Goal: Information Seeking & Learning: Learn about a topic

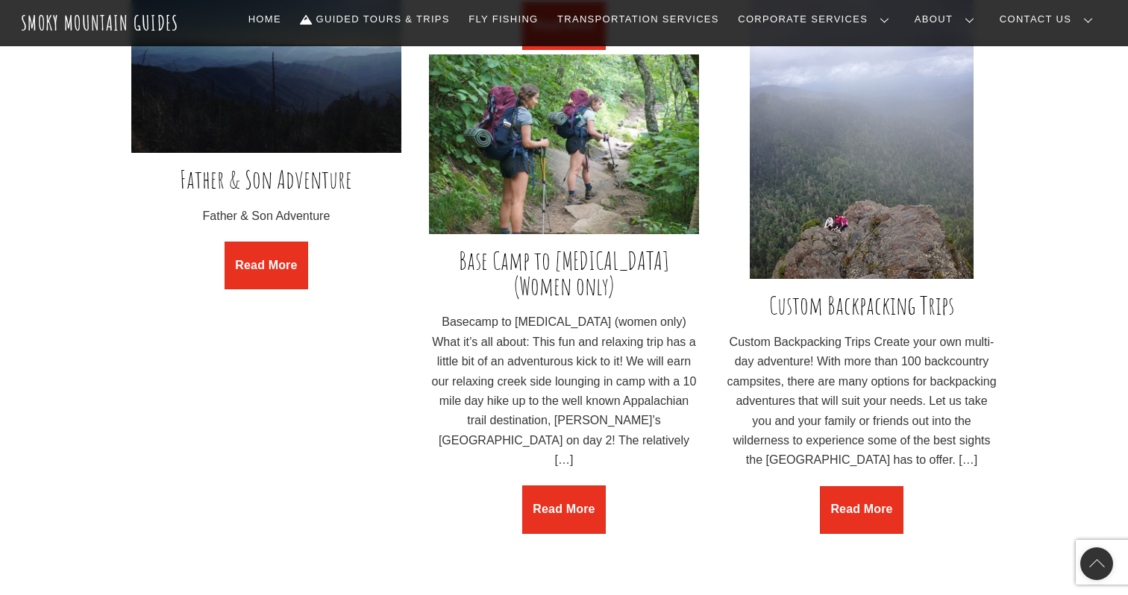
scroll to position [2069, 0]
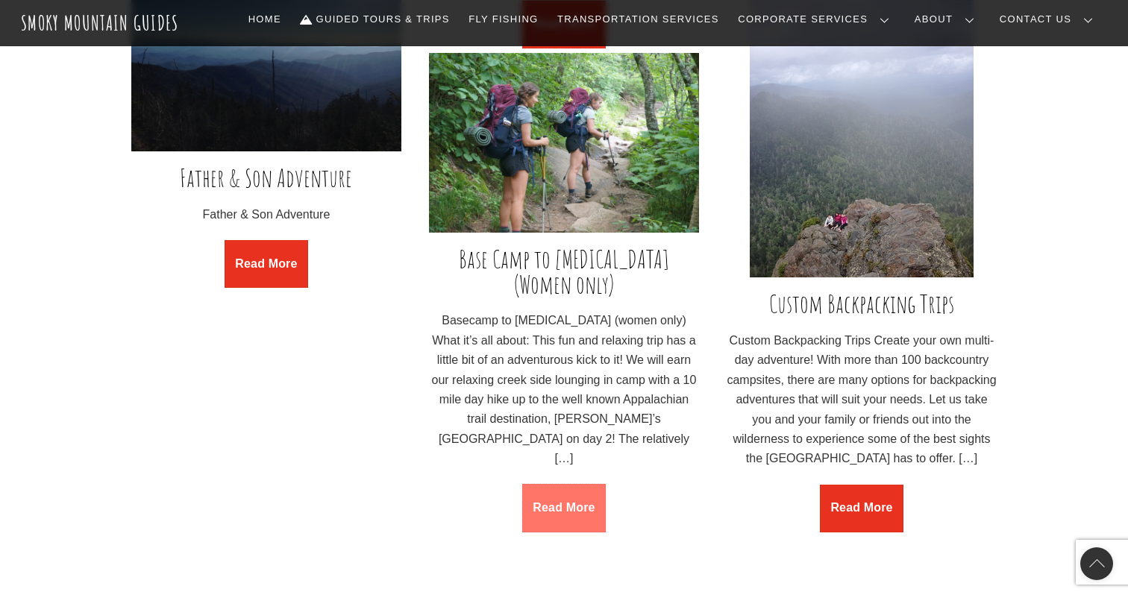
click at [568, 484] on link "Read More" at bounding box center [564, 508] width 84 height 48
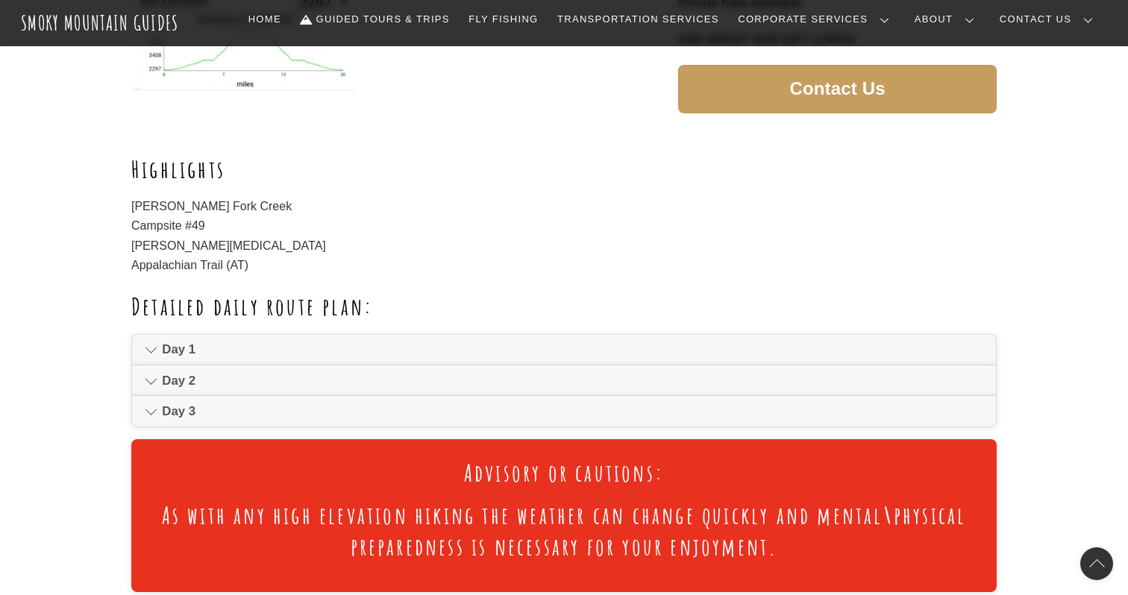
scroll to position [704, 0]
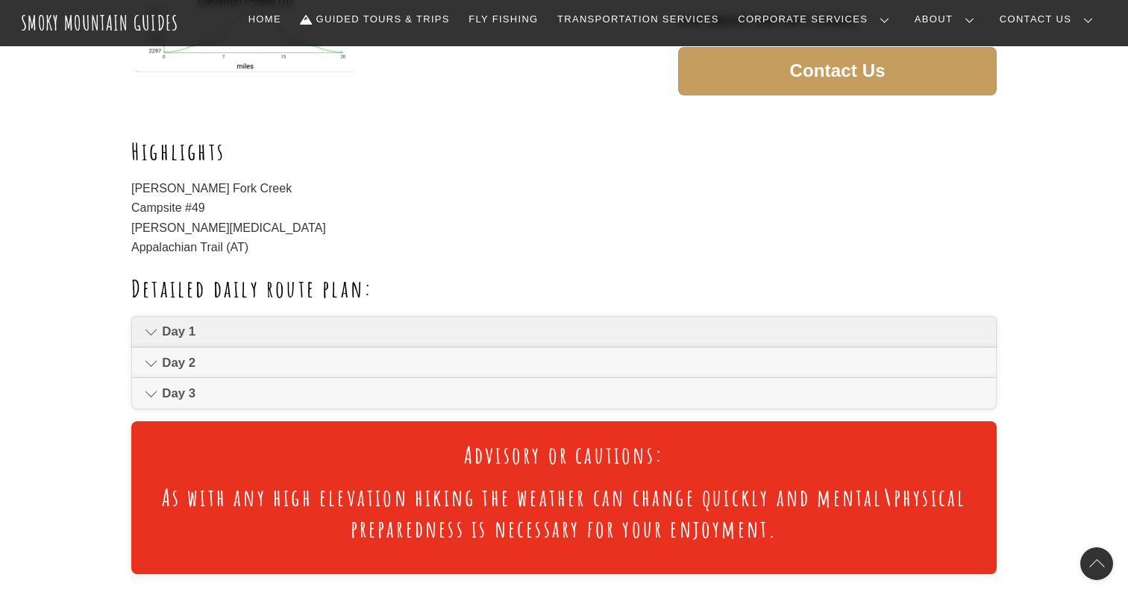
click at [560, 318] on link "Day 1" at bounding box center [564, 332] width 864 height 30
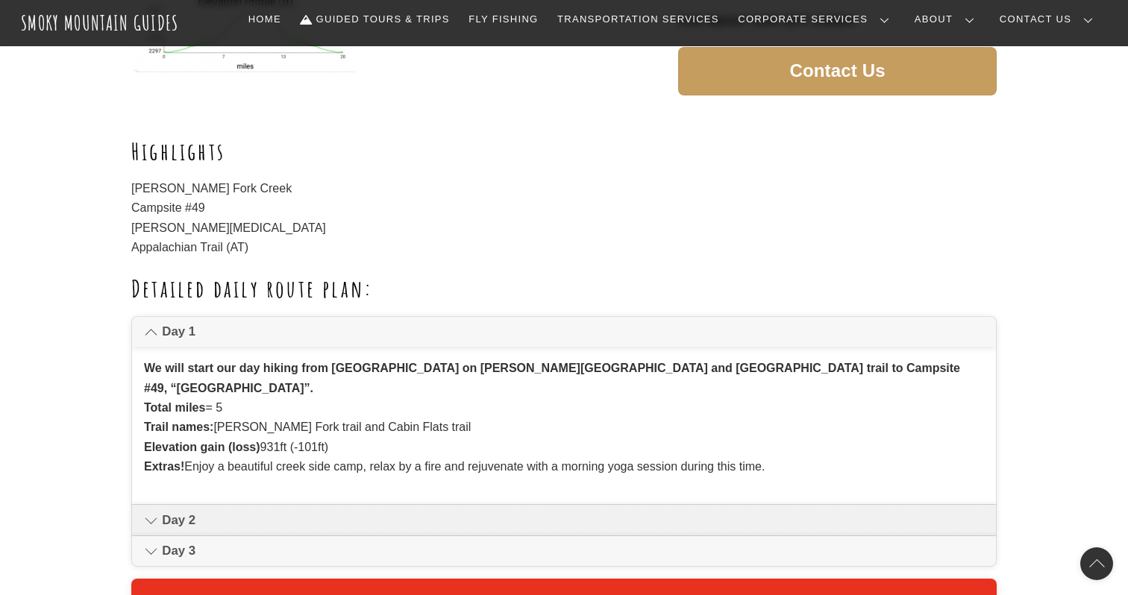
click at [527, 512] on span "Day 2" at bounding box center [572, 521] width 821 height 18
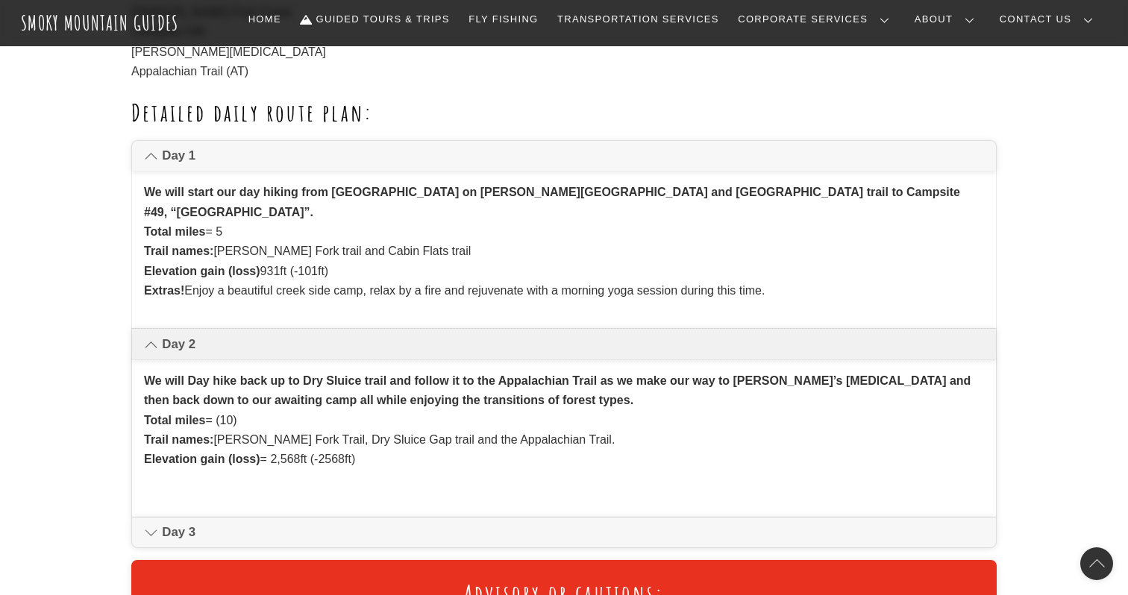
scroll to position [881, 0]
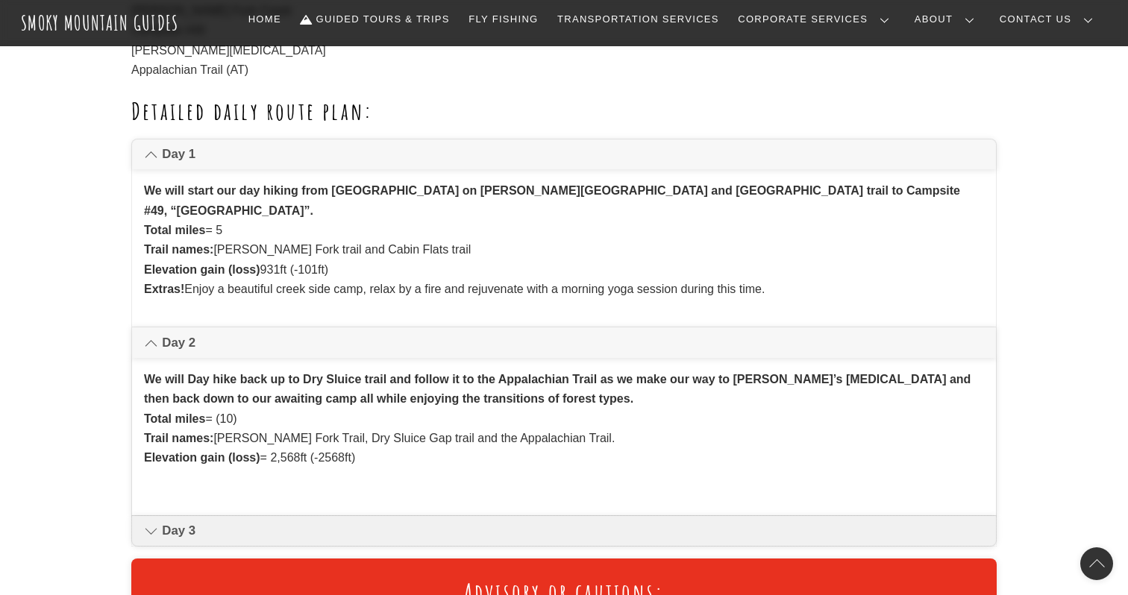
click at [527, 522] on span "Day 3" at bounding box center [572, 531] width 821 height 18
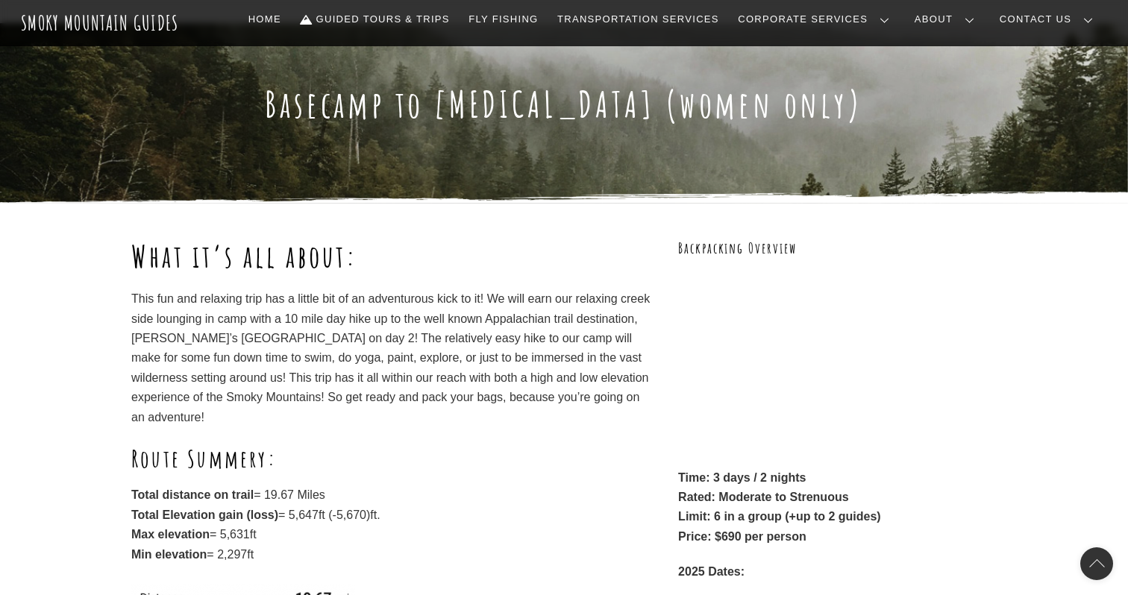
scroll to position [0, 0]
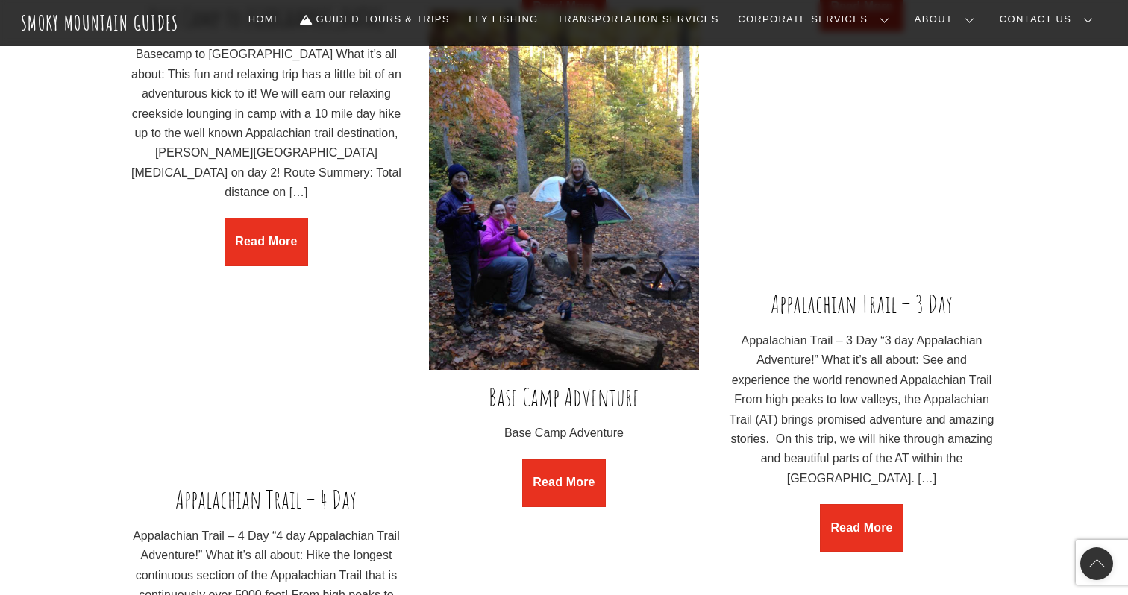
scroll to position [2598, 0]
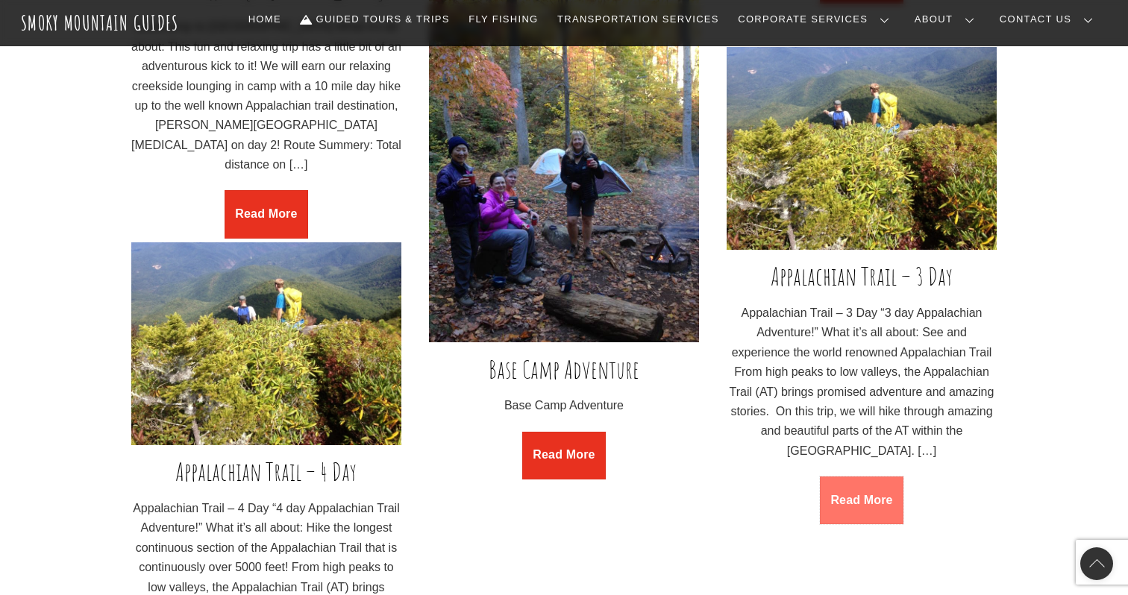
click at [867, 509] on link "Read More" at bounding box center [862, 501] width 84 height 48
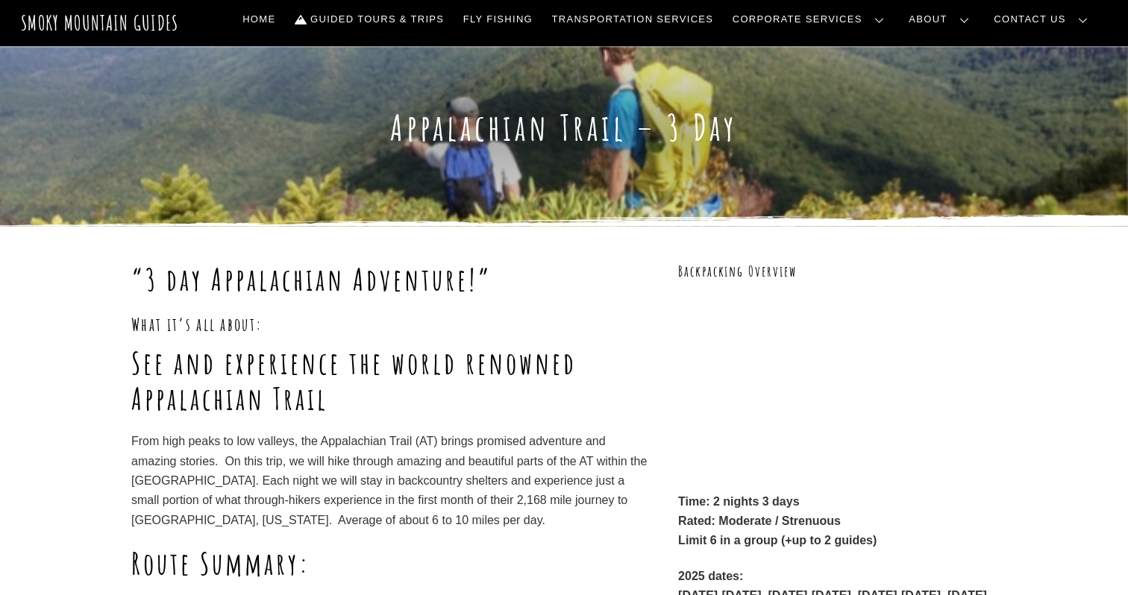
click at [866, 500] on p "Time: 2 nights 3 days Rated: Moderate / Strenuous Limit 6 in a group (+up to 2 …" at bounding box center [837, 521] width 319 height 59
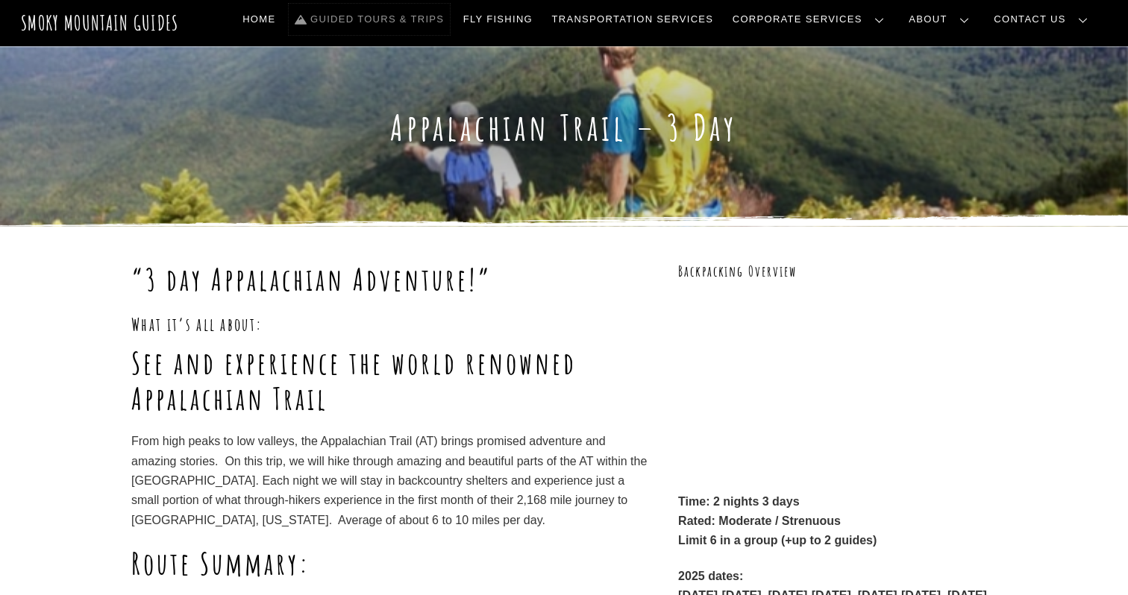
click at [450, 25] on link "Guided Tours & Trips" at bounding box center [369, 19] width 161 height 31
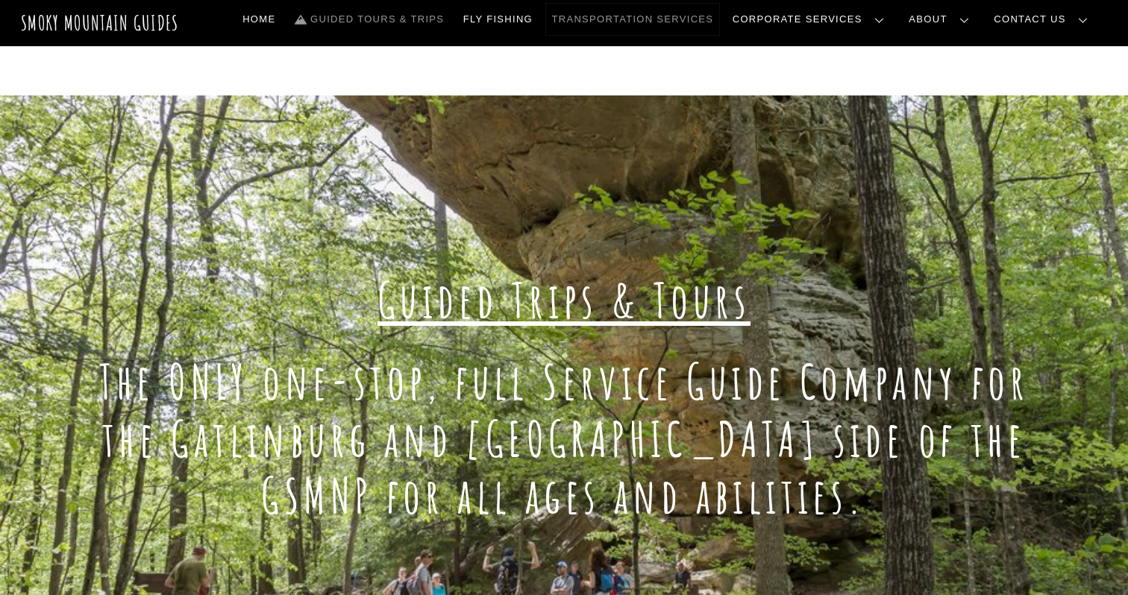
click at [684, 22] on link "Transportation Services" at bounding box center [632, 19] width 173 height 31
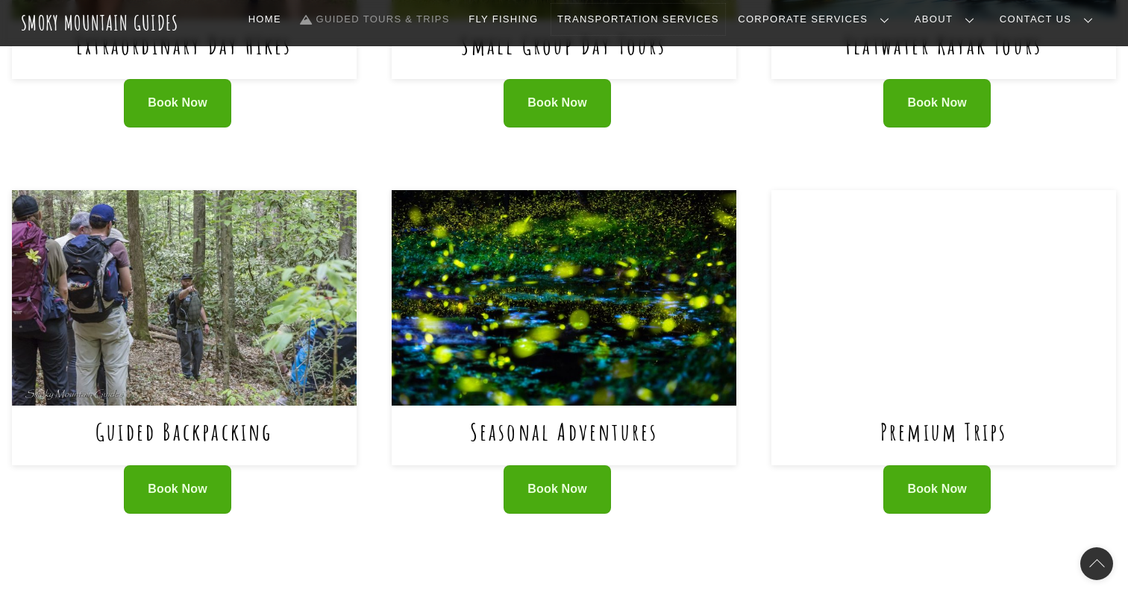
scroll to position [891, 0]
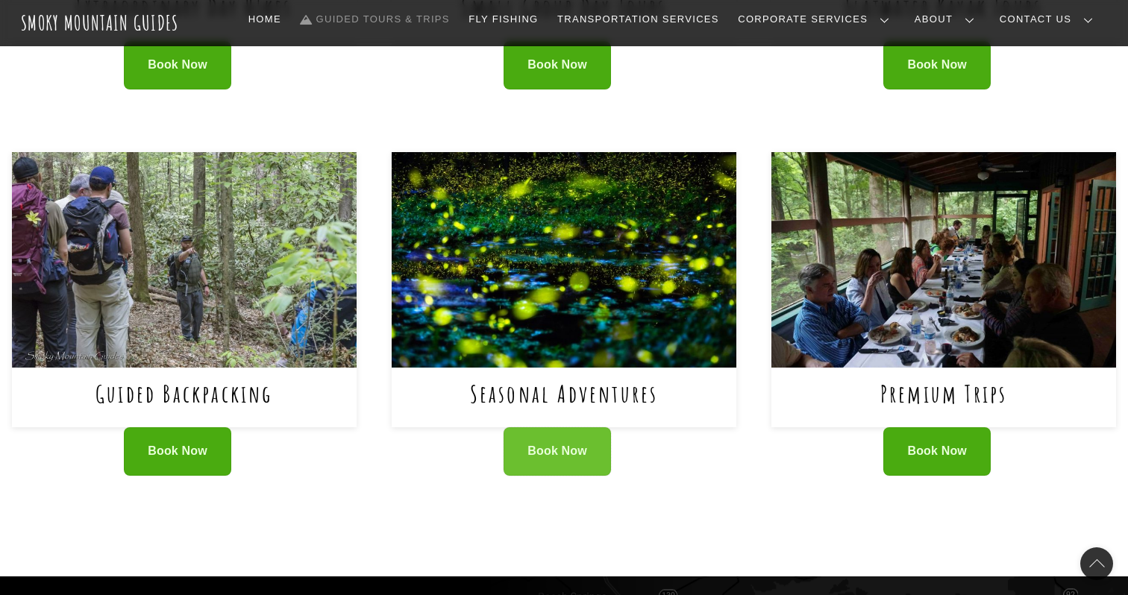
click at [565, 457] on span "Book Now" at bounding box center [557, 452] width 60 height 16
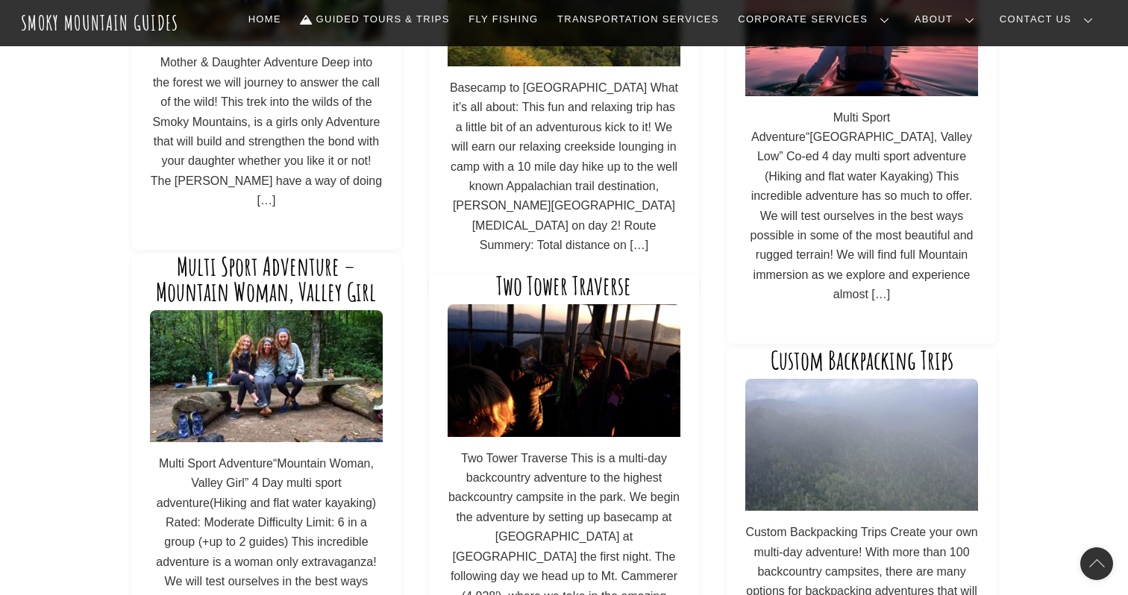
scroll to position [703, 0]
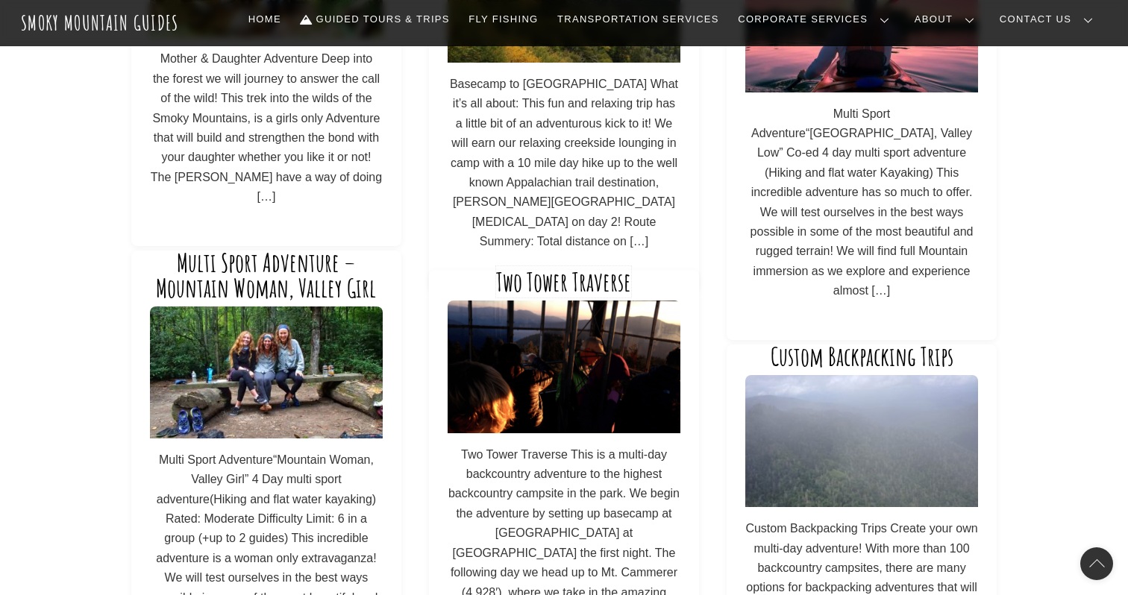
click at [567, 295] on link "Two Tower Traverse" at bounding box center [563, 281] width 135 height 31
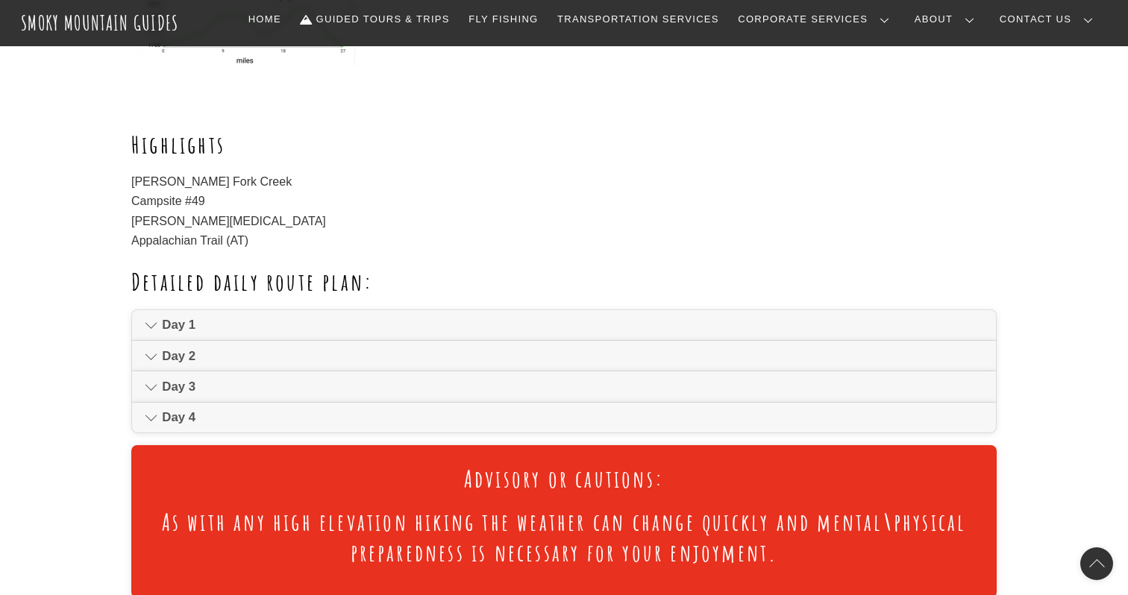
scroll to position [825, 0]
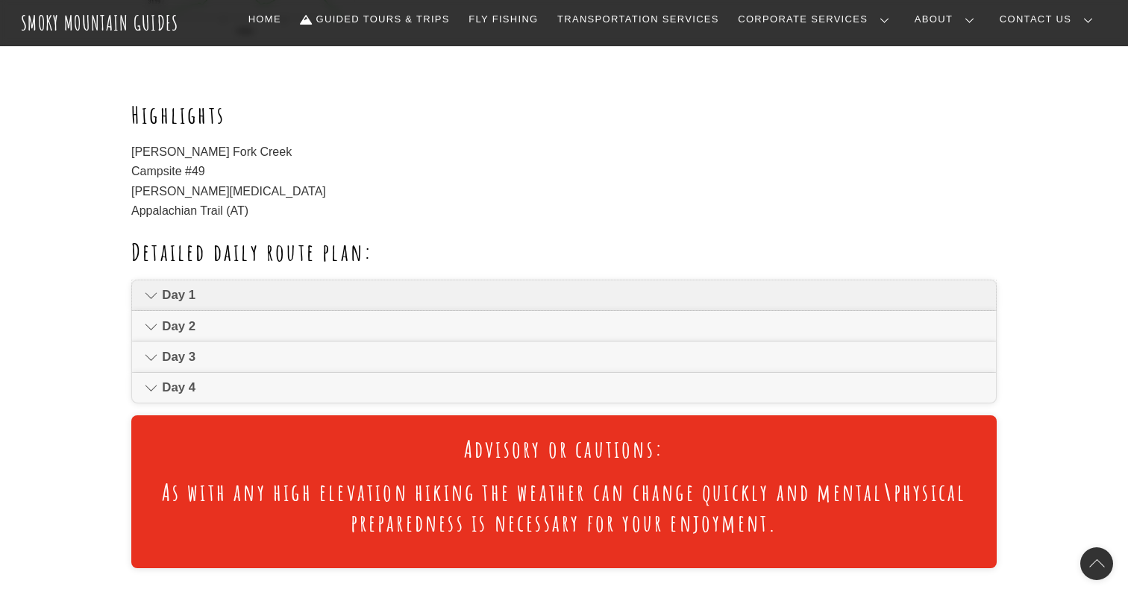
click at [768, 304] on span "Day 1" at bounding box center [572, 295] width 821 height 18
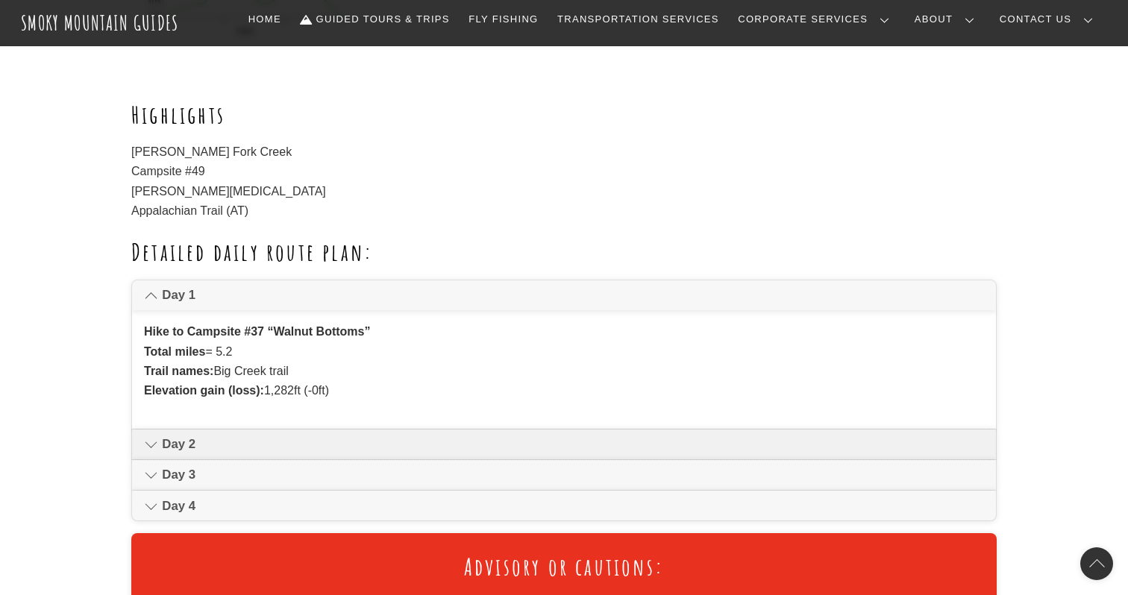
click at [707, 454] on span "Day 2" at bounding box center [572, 445] width 821 height 18
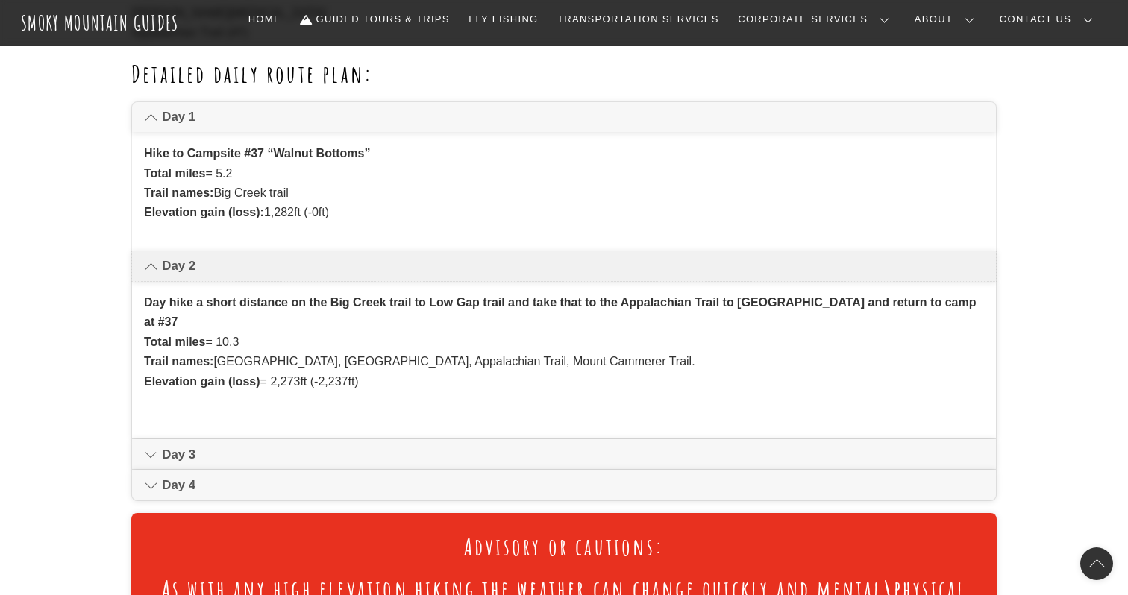
scroll to position [1004, 0]
click at [707, 463] on span "Day 3" at bounding box center [572, 454] width 821 height 18
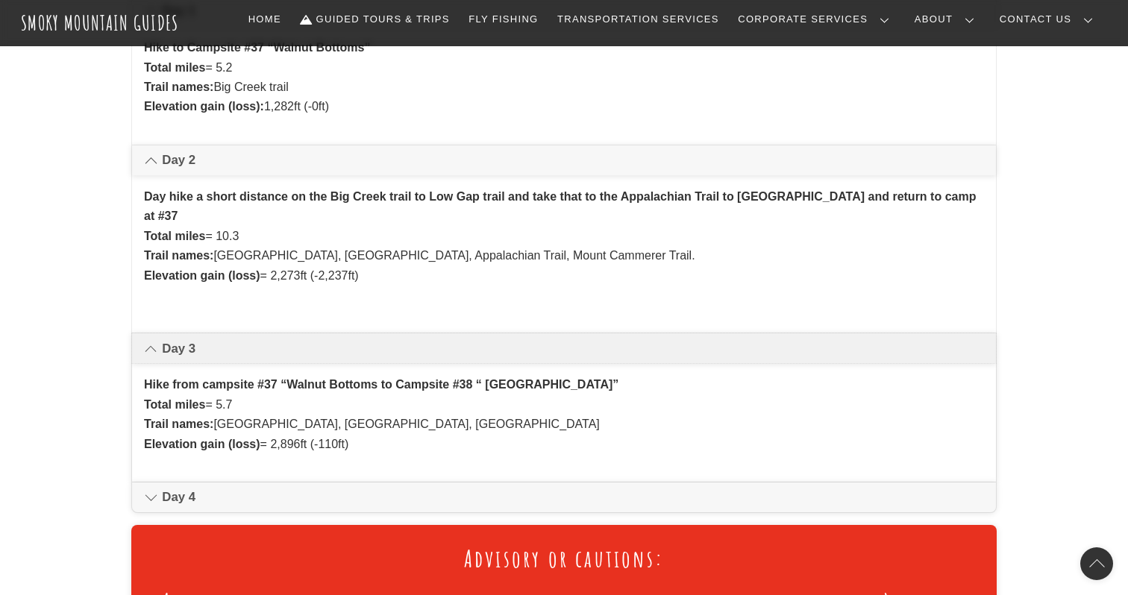
scroll to position [1153, 0]
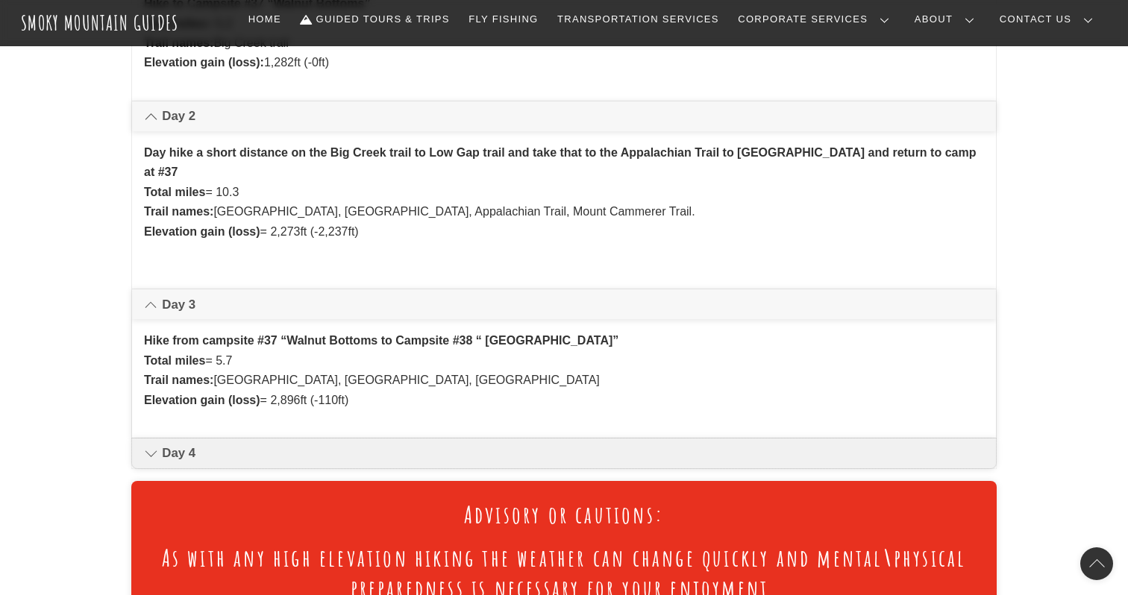
click at [709, 454] on link "Day 4" at bounding box center [564, 454] width 864 height 30
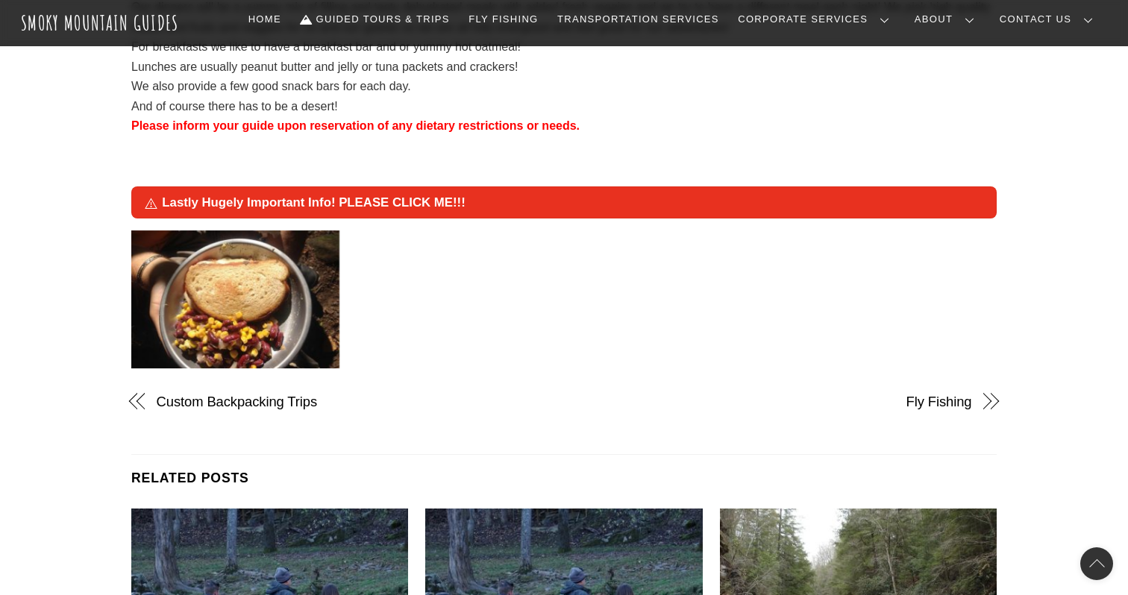
scroll to position [2732, 0]
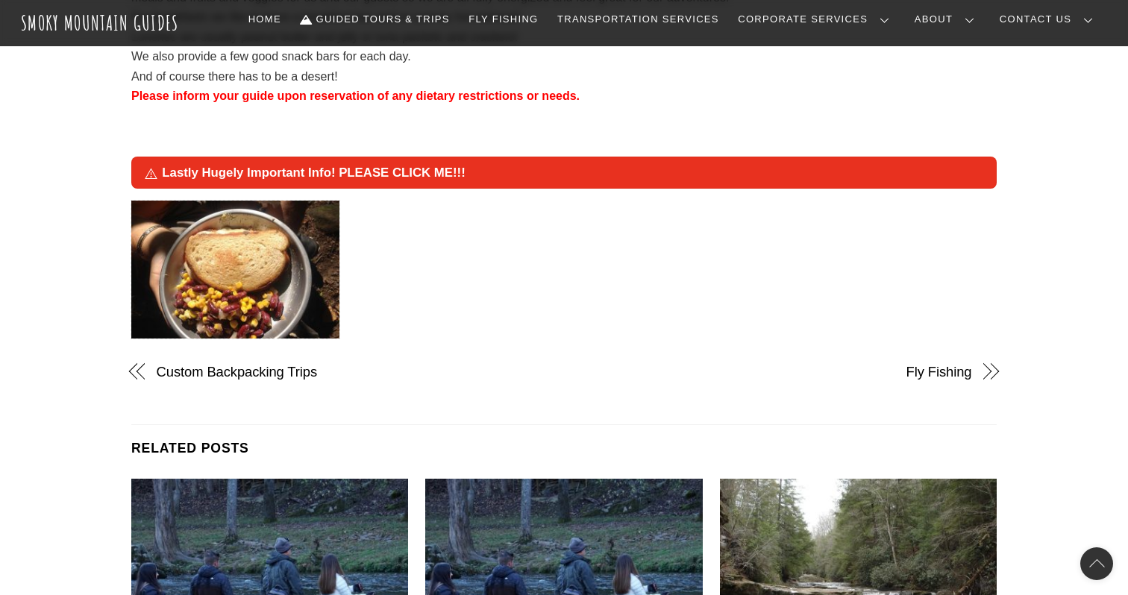
click at [286, 319] on img at bounding box center [235, 270] width 208 height 139
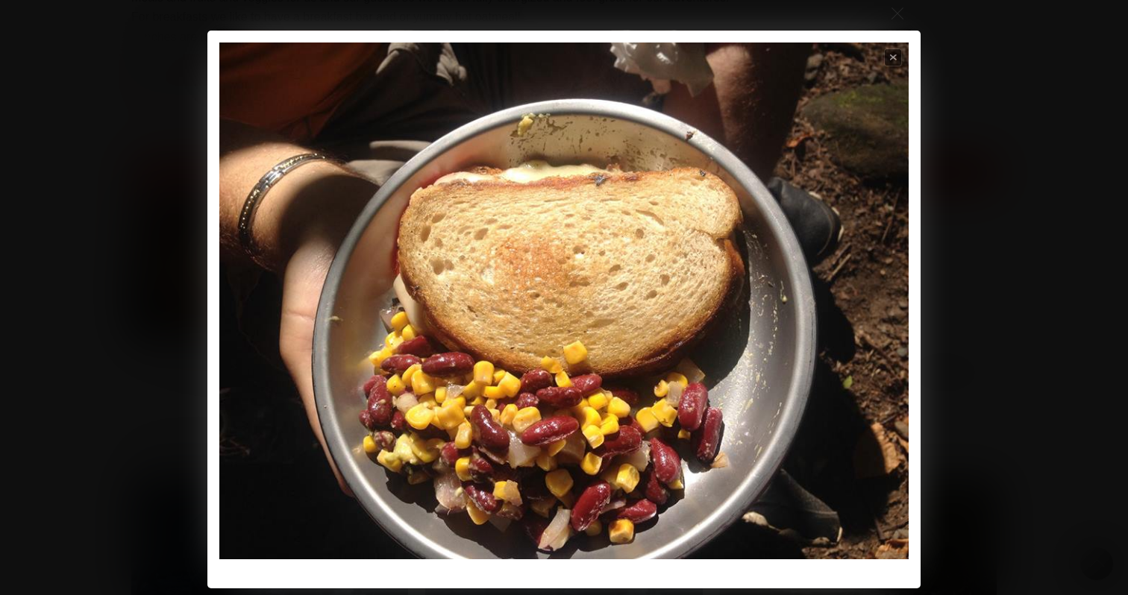
click at [1053, 123] on div "Previous Next Close Start slideshow Loading Previous Next" at bounding box center [564, 310] width 1128 height 558
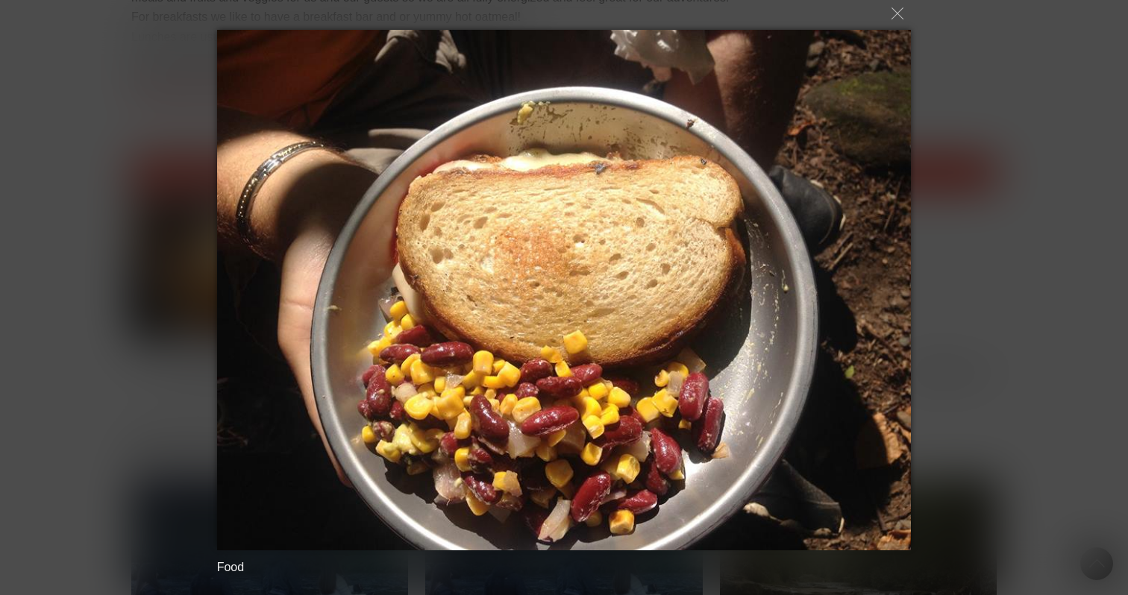
click at [937, 125] on div "Food Loading..." at bounding box center [564, 297] width 1128 height 595
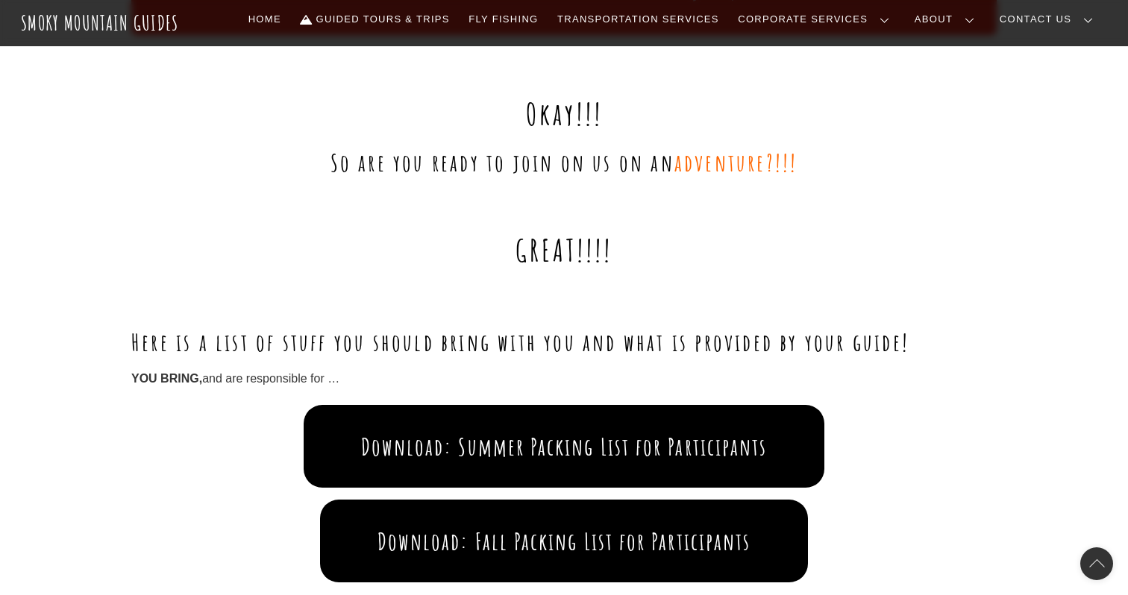
scroll to position [1914, 0]
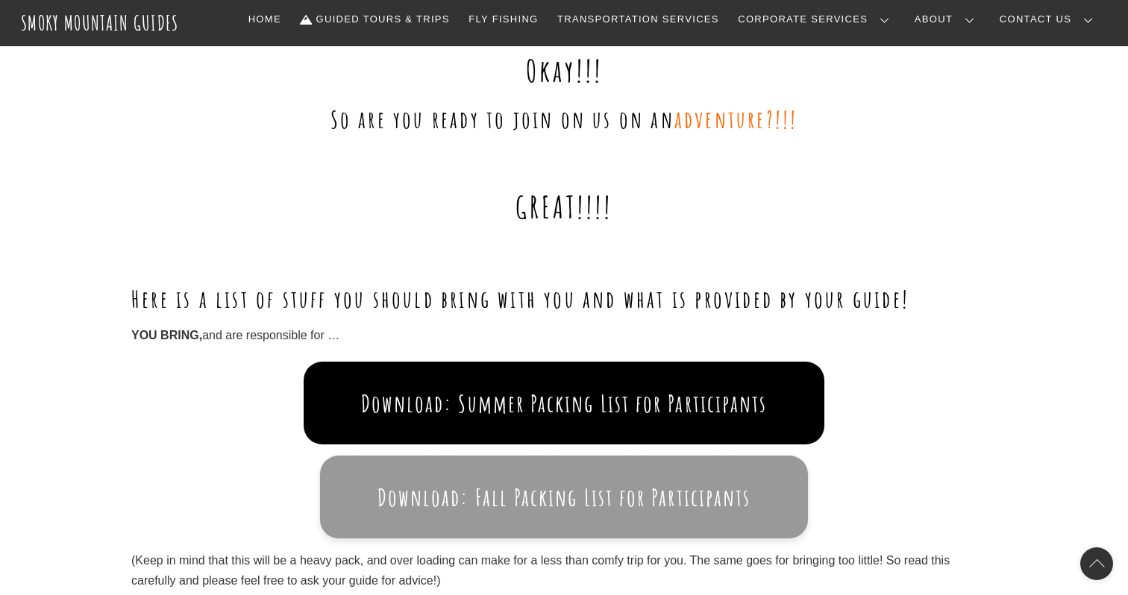
click at [670, 499] on button "Download: Fall Packing List for Participants" at bounding box center [564, 497] width 488 height 83
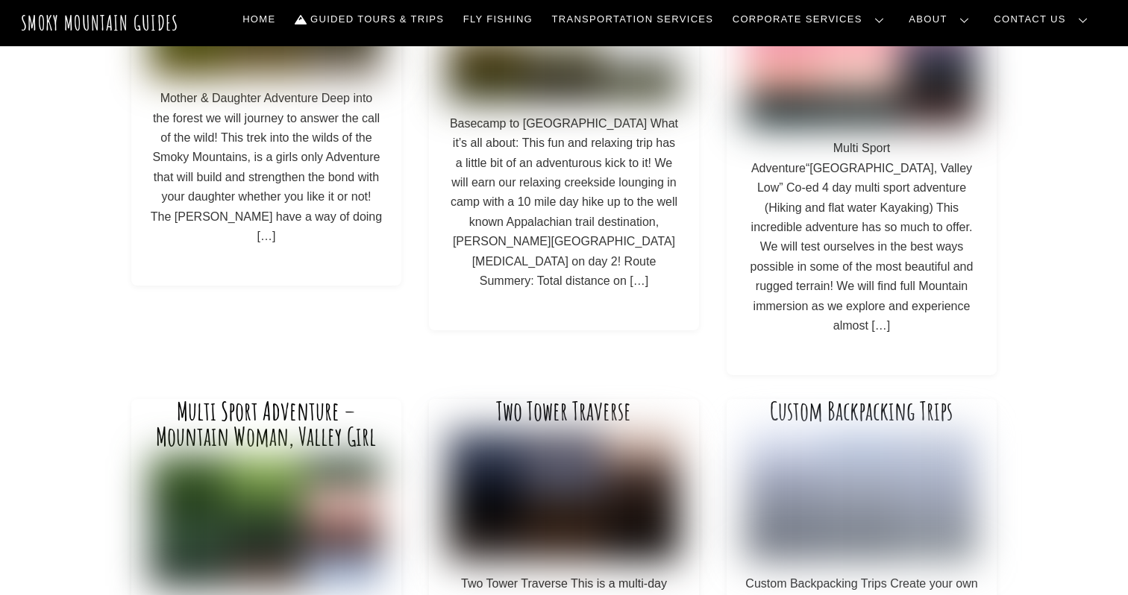
scroll to position [703, 0]
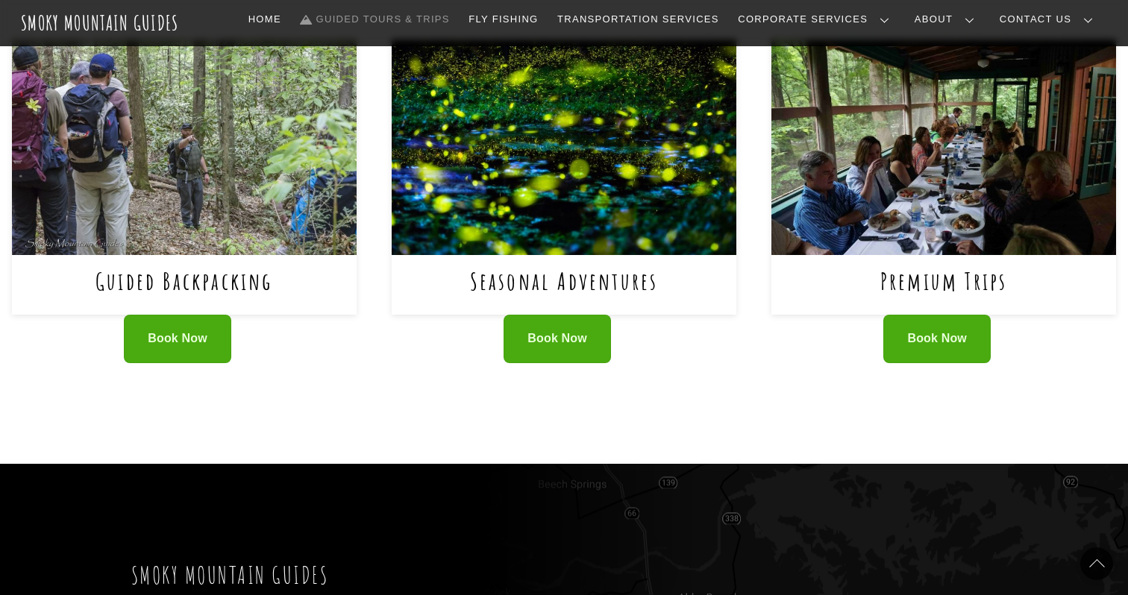
scroll to position [1009, 0]
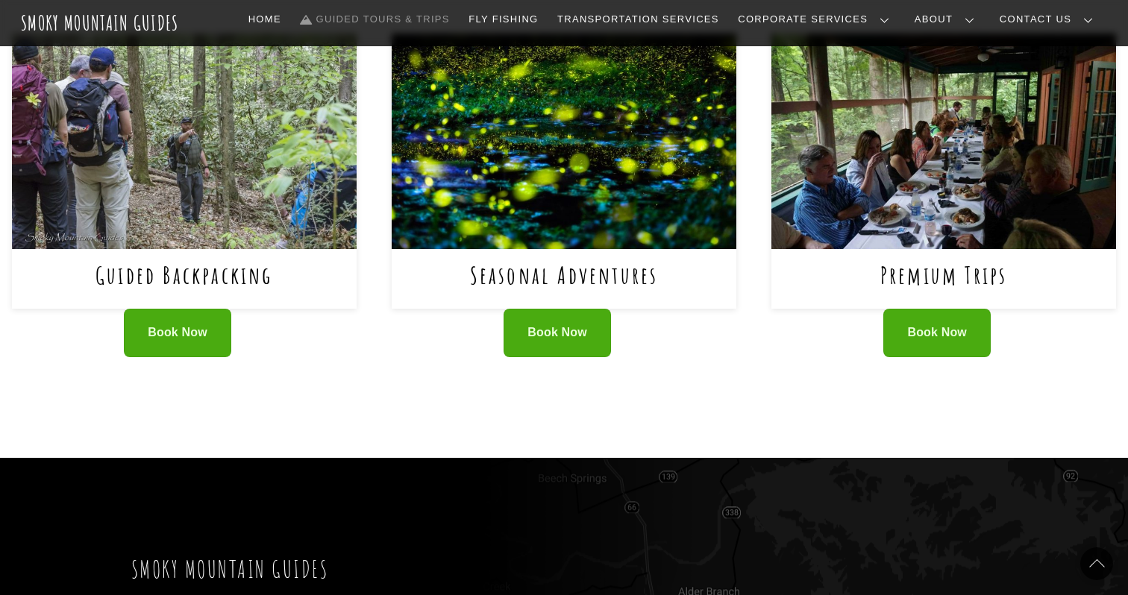
click at [665, 270] on h1 "Seasonal Adventures" at bounding box center [564, 275] width 310 height 28
click at [557, 340] on span "Book Now" at bounding box center [557, 333] width 60 height 16
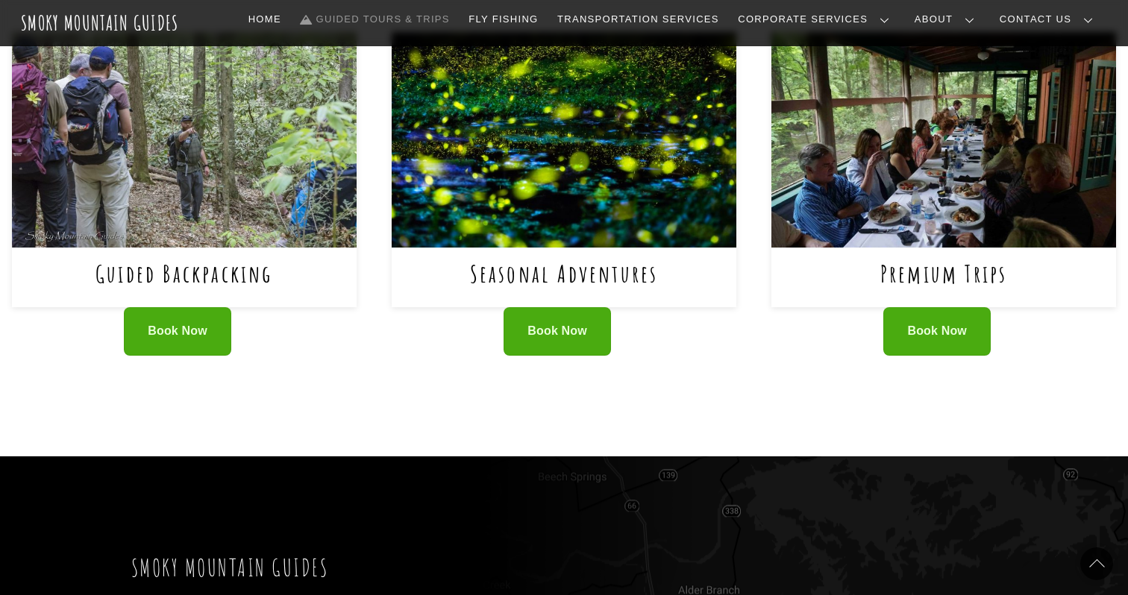
scroll to position [1137, 0]
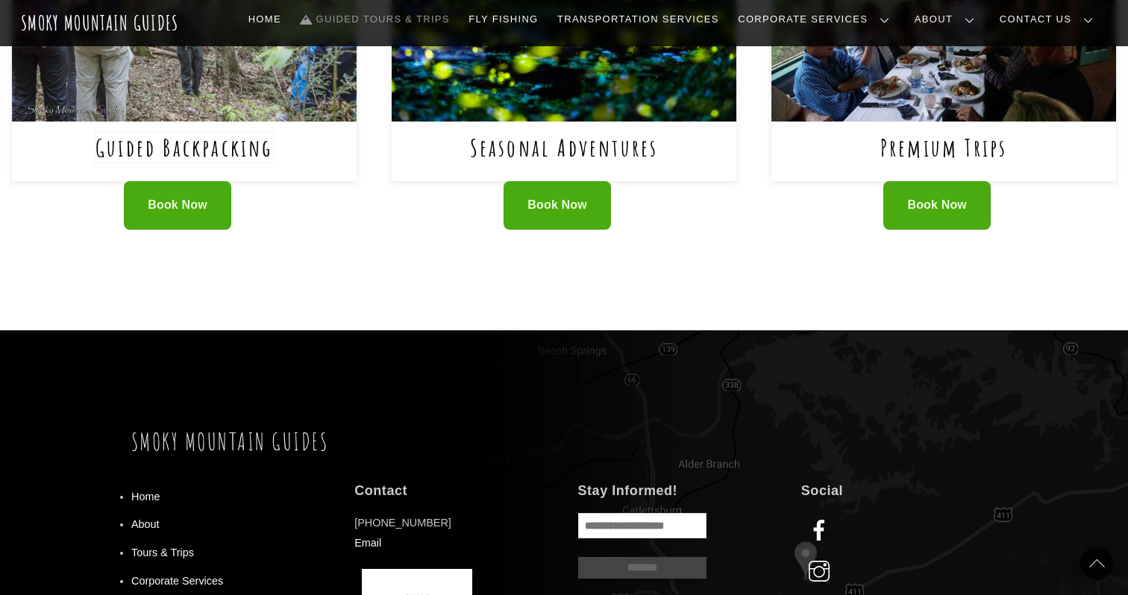
click at [163, 148] on link "Guided Backpacking" at bounding box center [184, 147] width 178 height 31
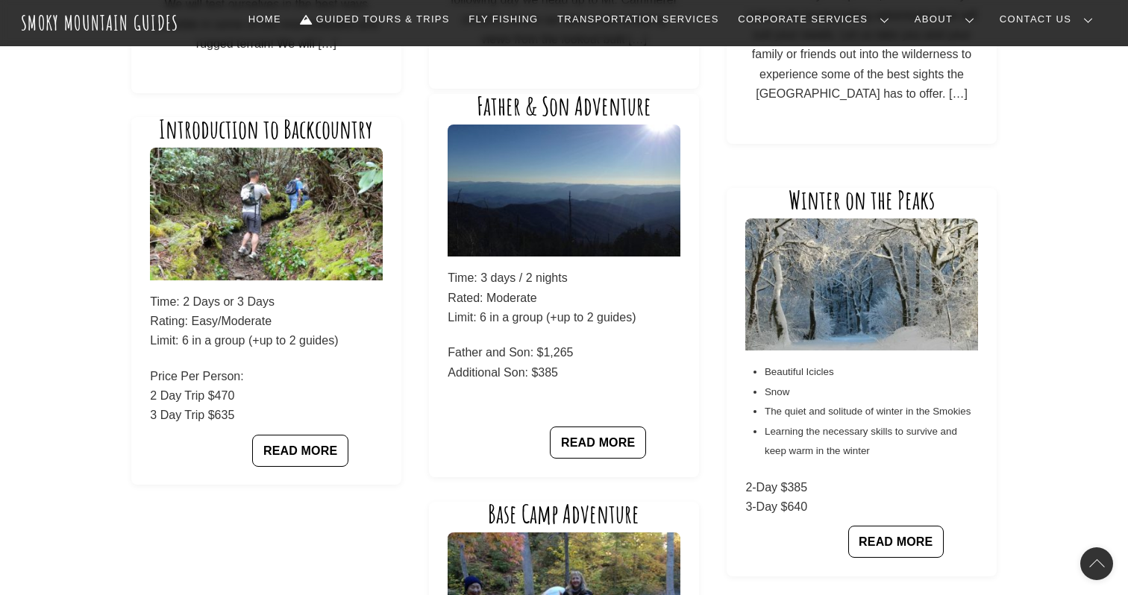
scroll to position [1264, 0]
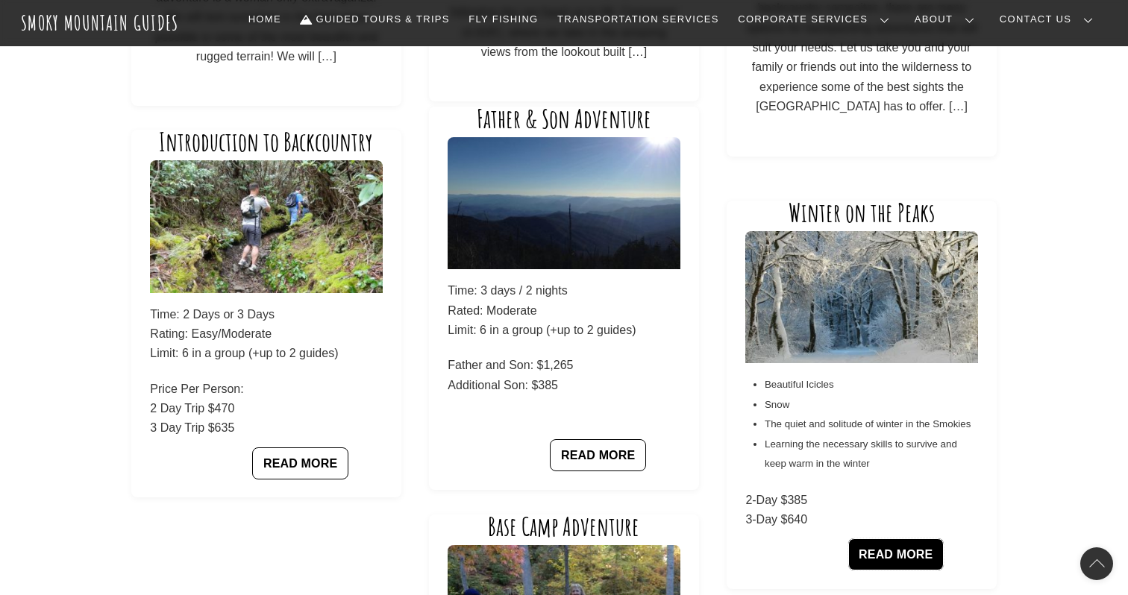
click at [904, 544] on link "READ MORE" at bounding box center [895, 555] width 95 height 32
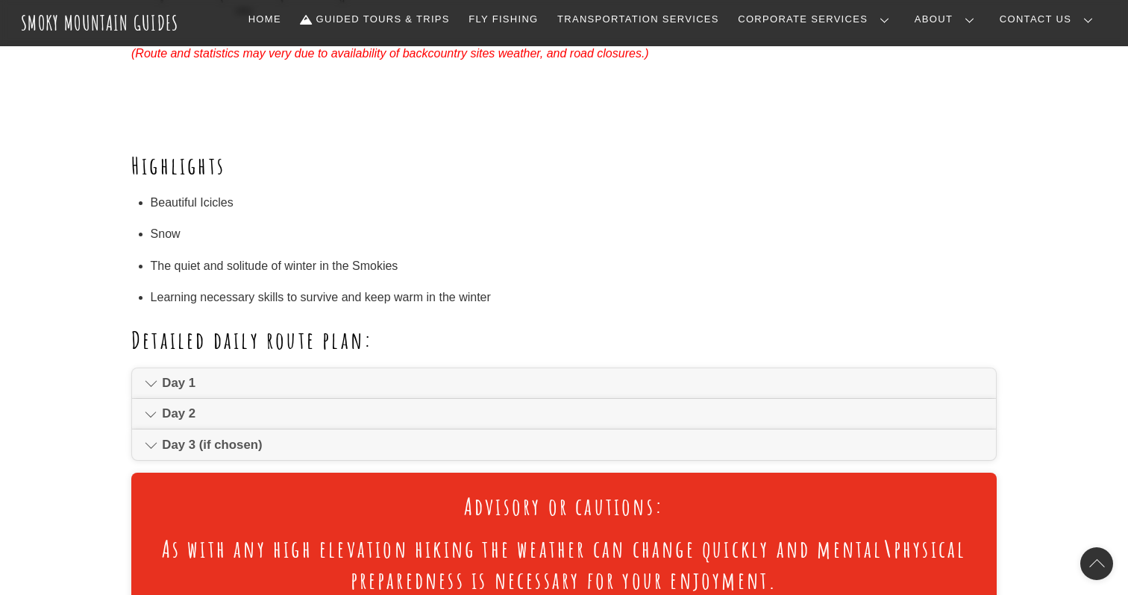
scroll to position [833, 0]
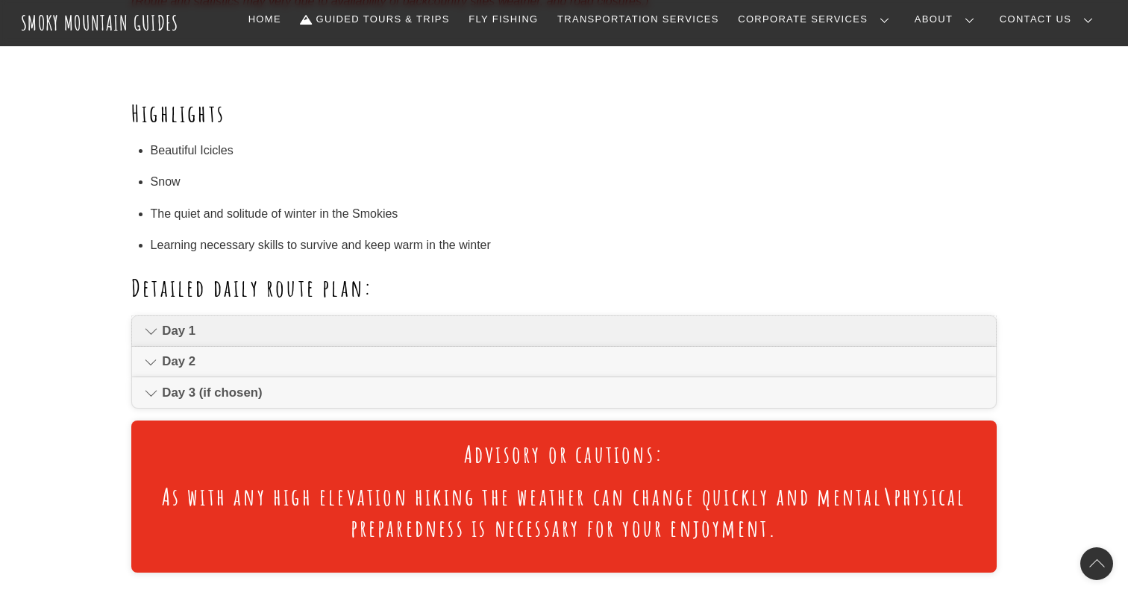
click at [885, 332] on span "Day 1" at bounding box center [572, 331] width 821 height 18
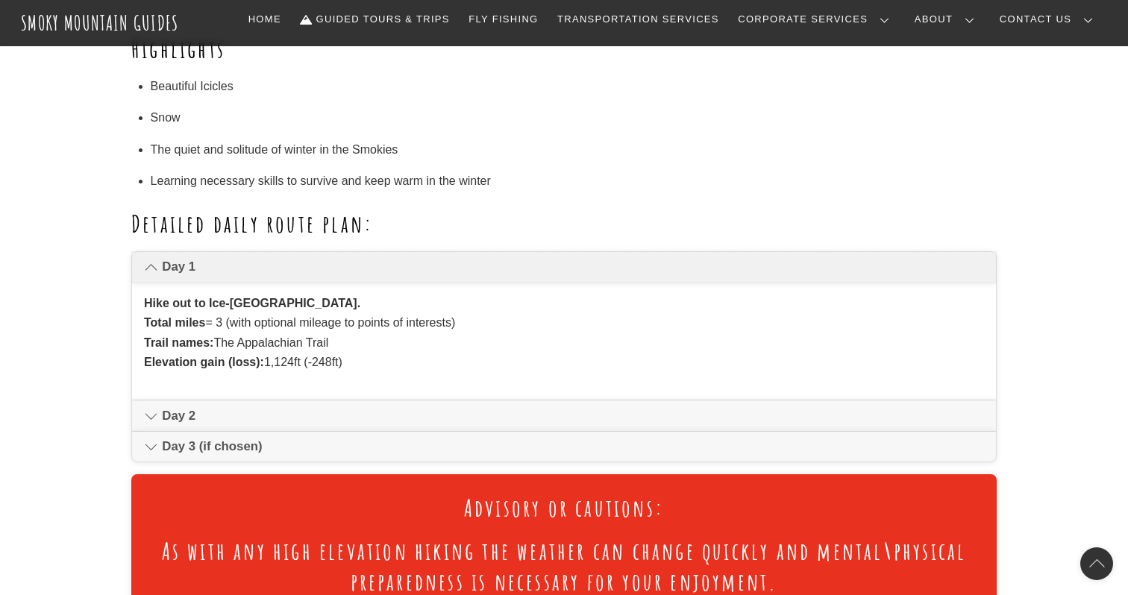
scroll to position [898, 0]
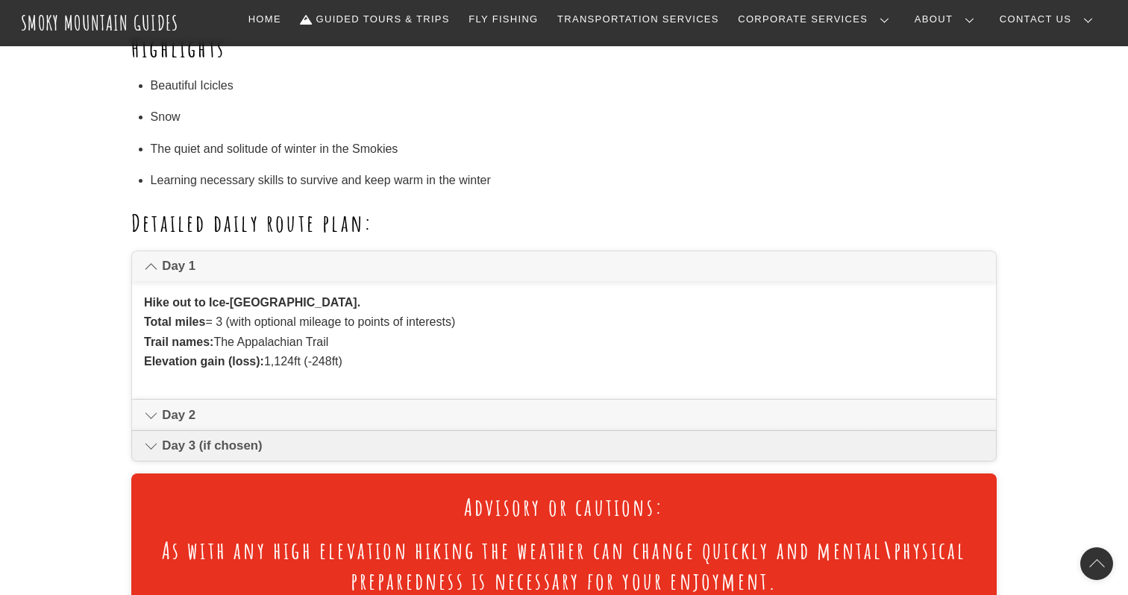
click at [884, 433] on link "Day 3 (if chosen)" at bounding box center [564, 446] width 864 height 30
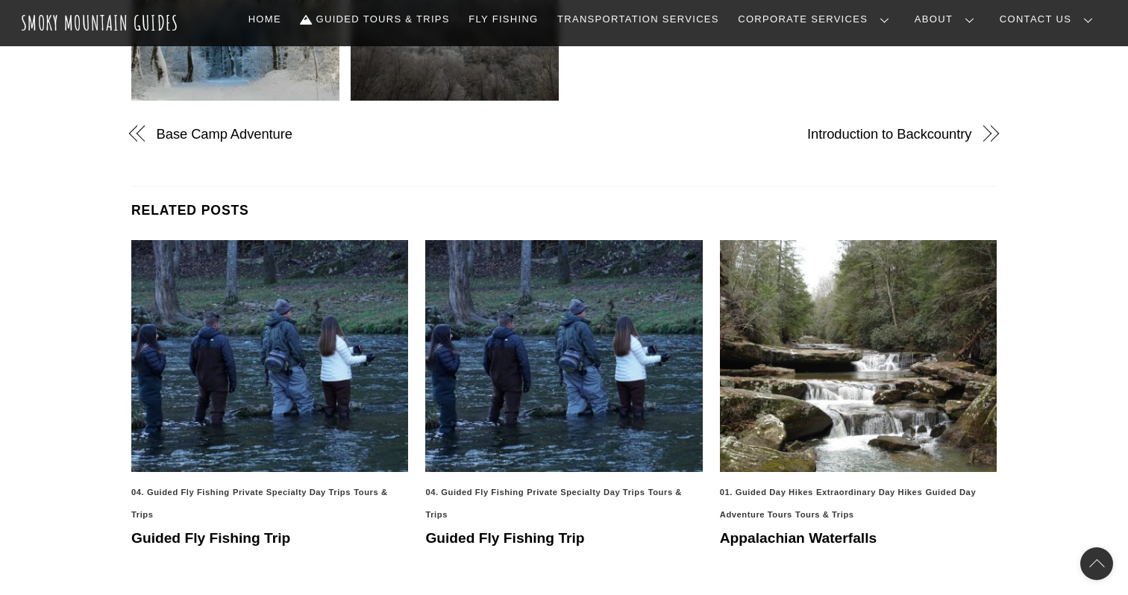
scroll to position [2604, 0]
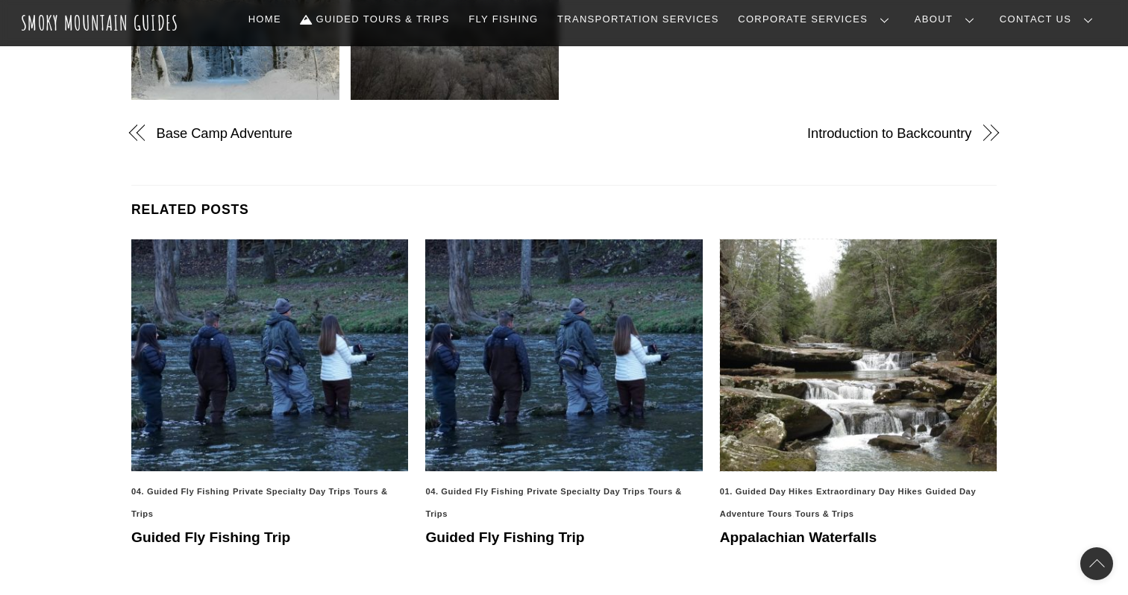
click at [884, 433] on img at bounding box center [858, 355] width 277 height 232
